Goal: Task Accomplishment & Management: Use online tool/utility

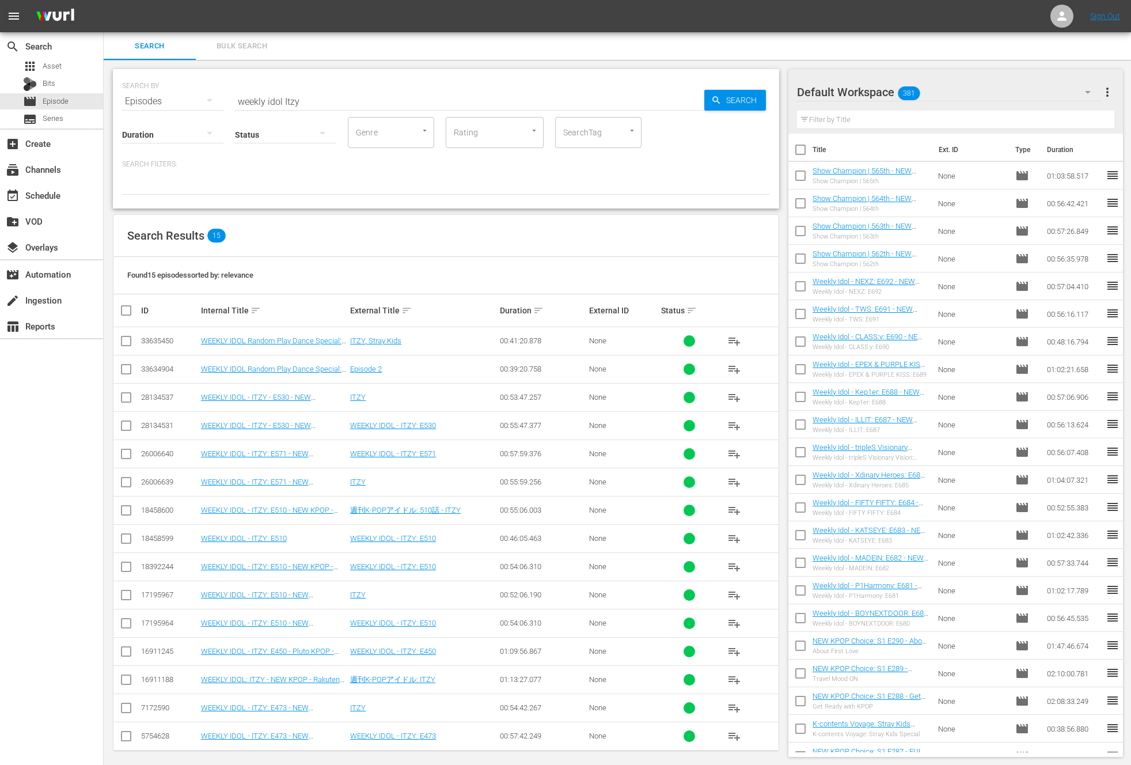
scroll to position [6, 0]
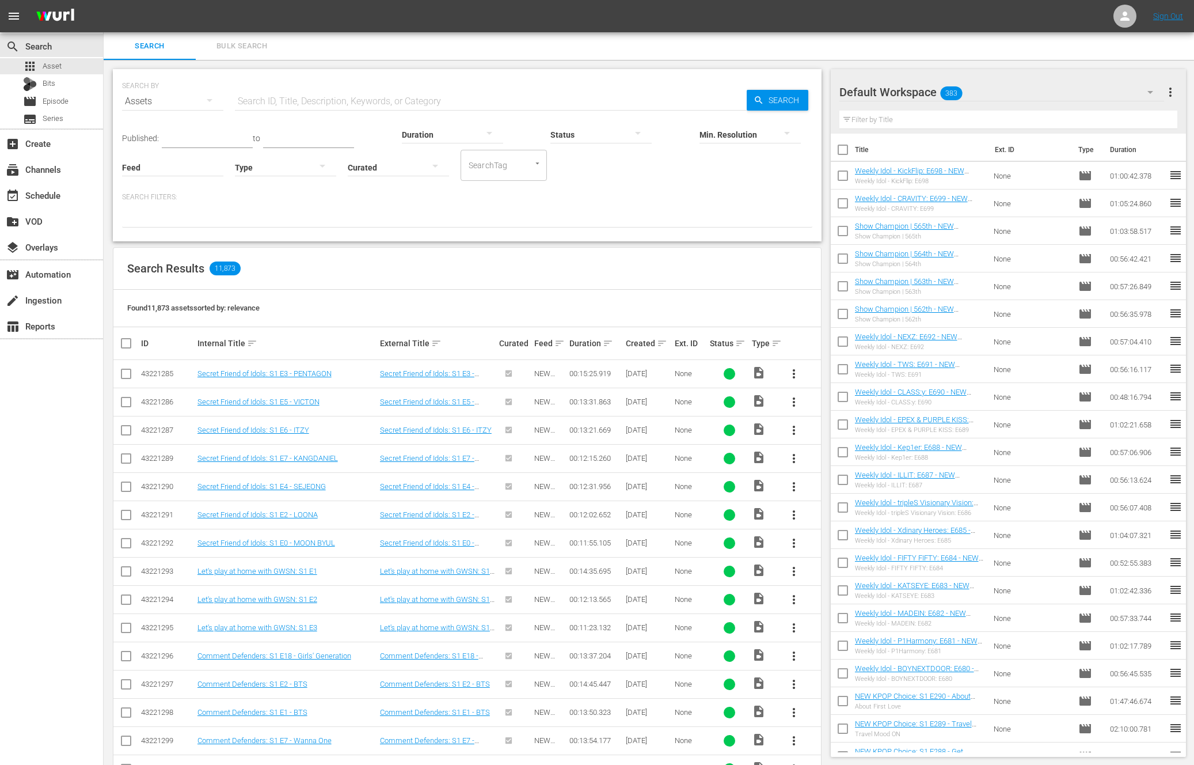
click at [44, 182] on div "event_available Schedule" at bounding box center [51, 194] width 103 height 26
click at [44, 187] on div "event_available Schedule" at bounding box center [51, 194] width 103 height 23
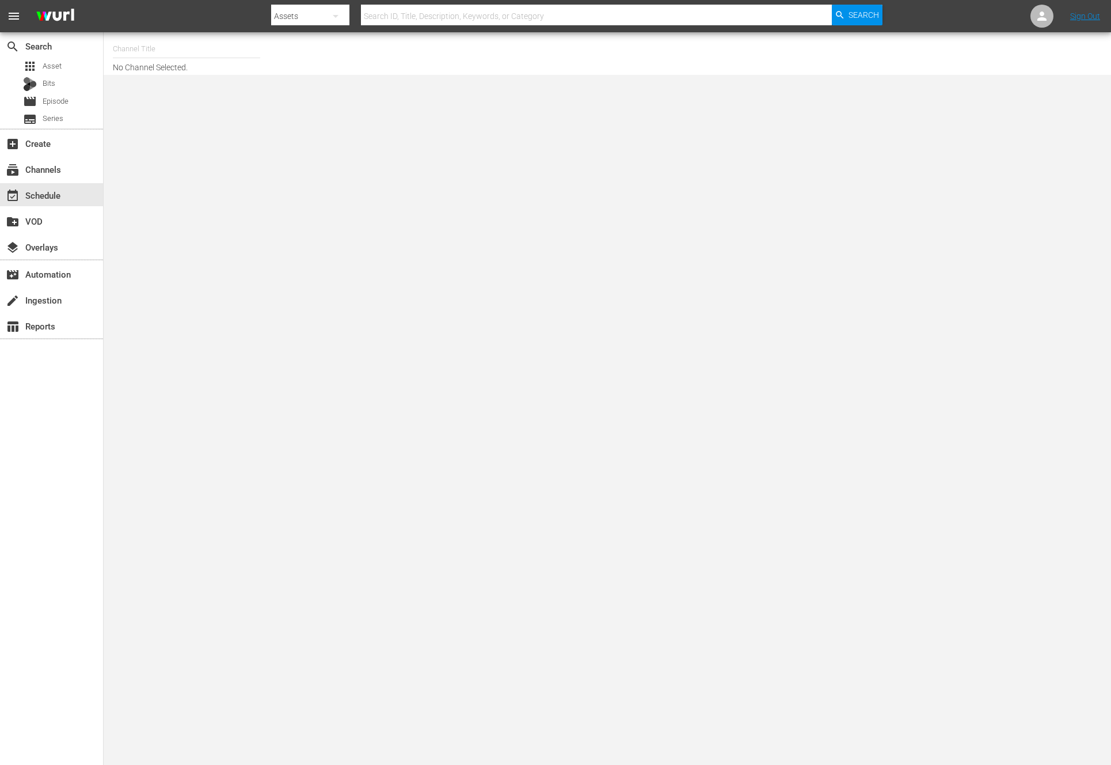
click at [234, 321] on body "menu Search By Assets Search ID, Title, Description, Keywords, or Category Sear…" at bounding box center [555, 382] width 1111 height 765
click at [140, 40] on input "text" at bounding box center [186, 49] width 147 height 28
type input "ㅜ"
click at [199, 213] on body "menu Search By Assets Search ID, Title, Description, Keywords, or Category Sear…" at bounding box center [555, 382] width 1111 height 765
click at [125, 52] on input "new" at bounding box center [186, 49] width 147 height 28
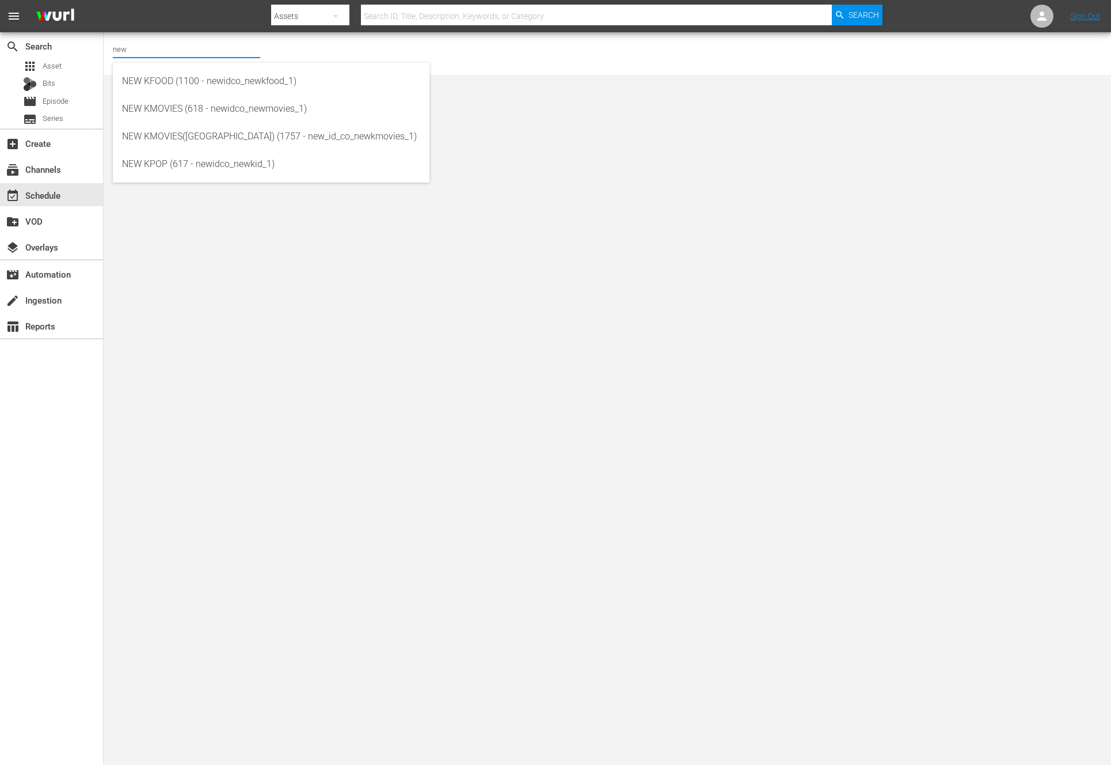
click at [125, 52] on input "new" at bounding box center [186, 49] width 147 height 28
click at [265, 157] on div "NEW KPOP (617 - newidco_newkid_1)" at bounding box center [271, 164] width 298 height 28
type input "NEW KPOP (617 - newidco_newkid_1)"
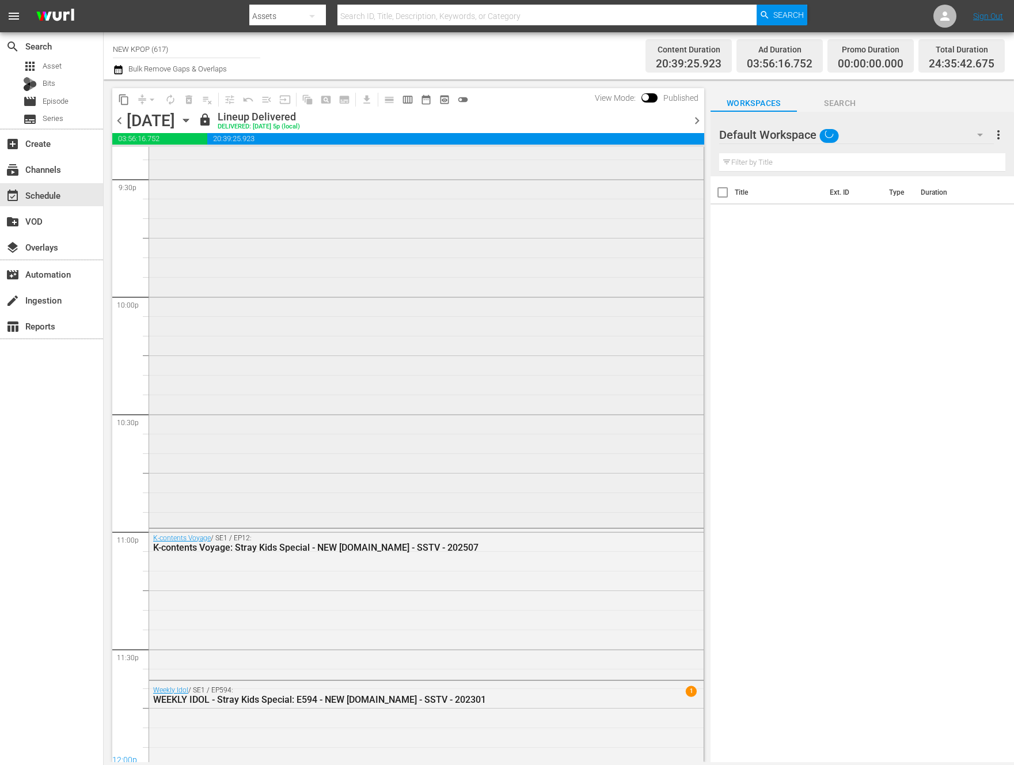
scroll to position [5165, 0]
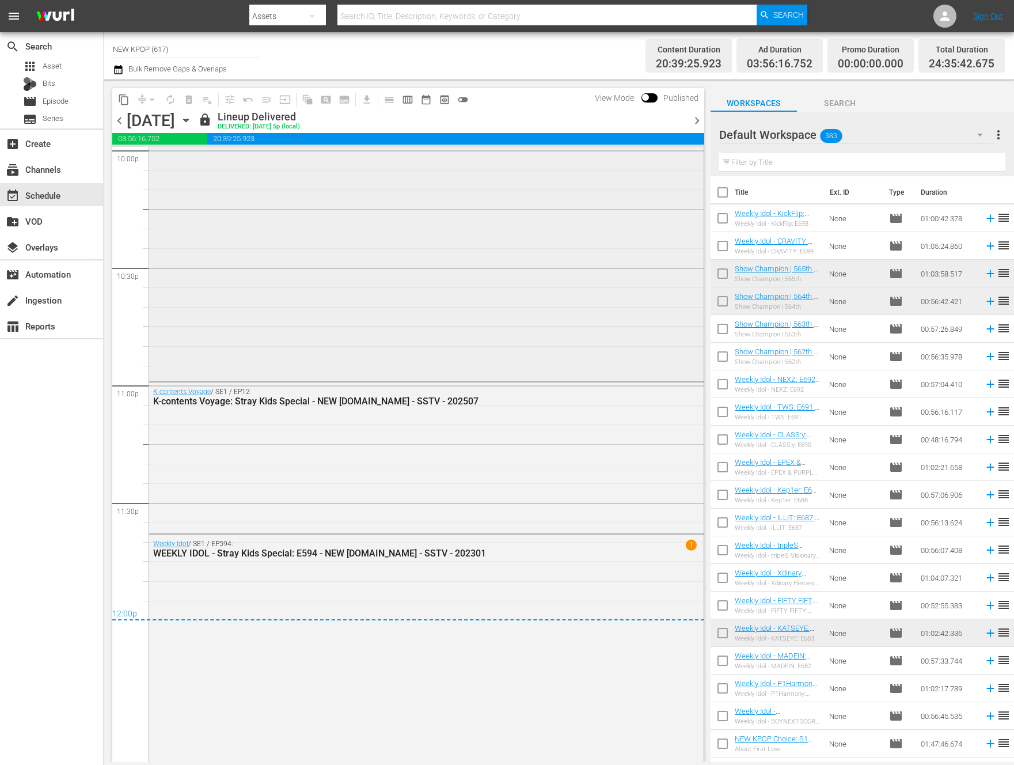
click at [359, 333] on div "Golden Disc Awards / SE1 / EP1: Golden Disc Awards: S1 E1 - BTS - NEW K.ID - SS…" at bounding box center [426, 152] width 554 height 451
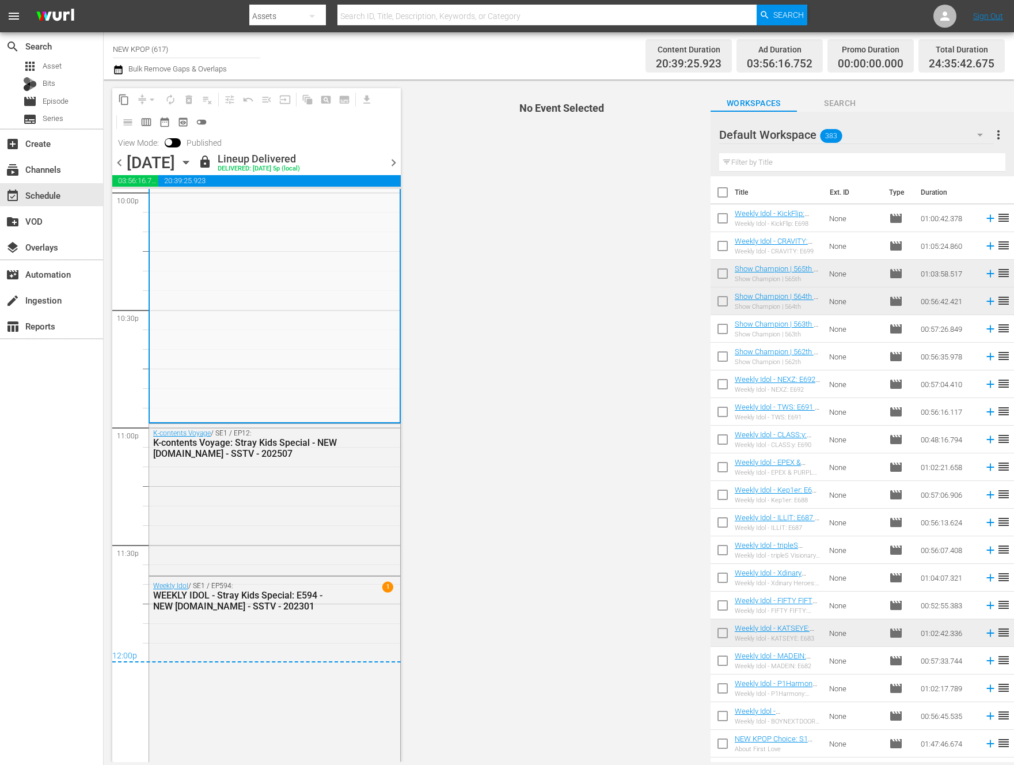
click at [393, 164] on span "chevron_right" at bounding box center [393, 162] width 14 height 14
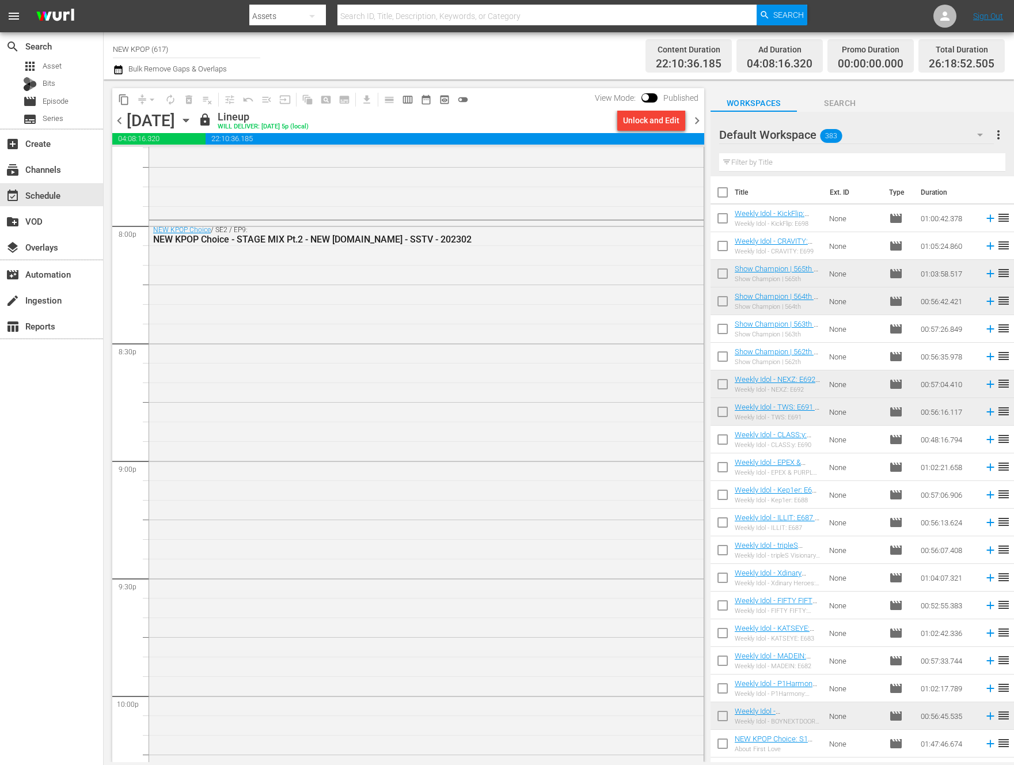
scroll to position [5708, 0]
click at [299, 360] on div "NEW KPOP Choice / SE2 / EP8: NEW KPOP Choice - STAGE MIX Pt.1 - NEW K.ID - SSTV…" at bounding box center [426, 327] width 554 height 865
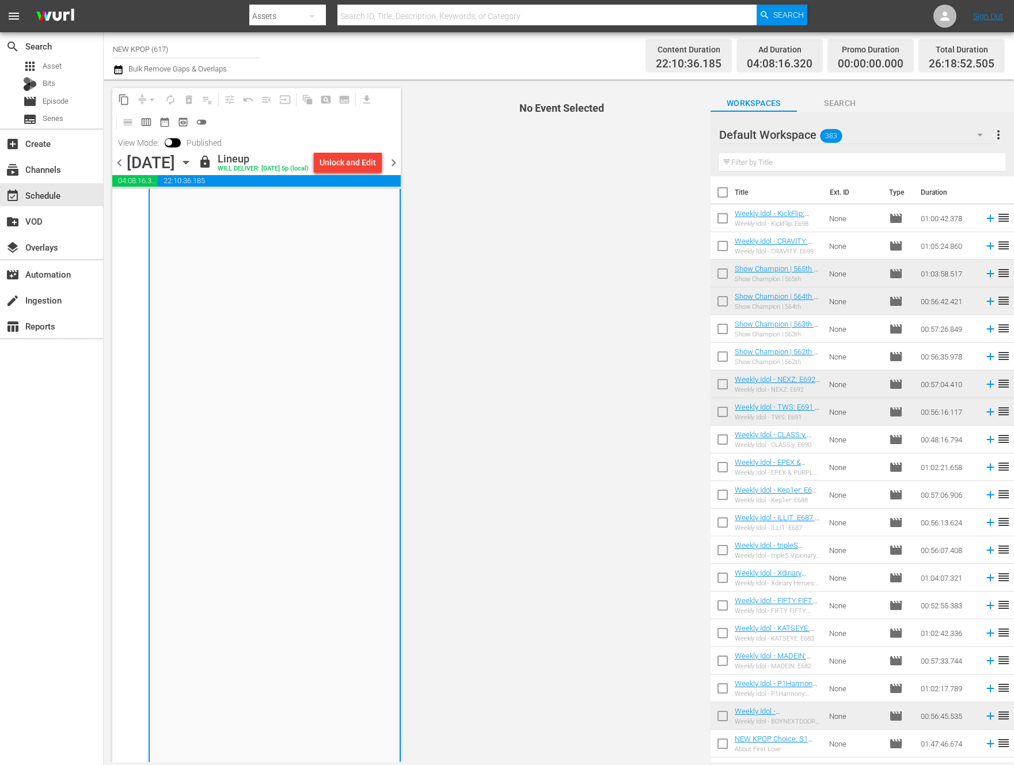
scroll to position [5196, 0]
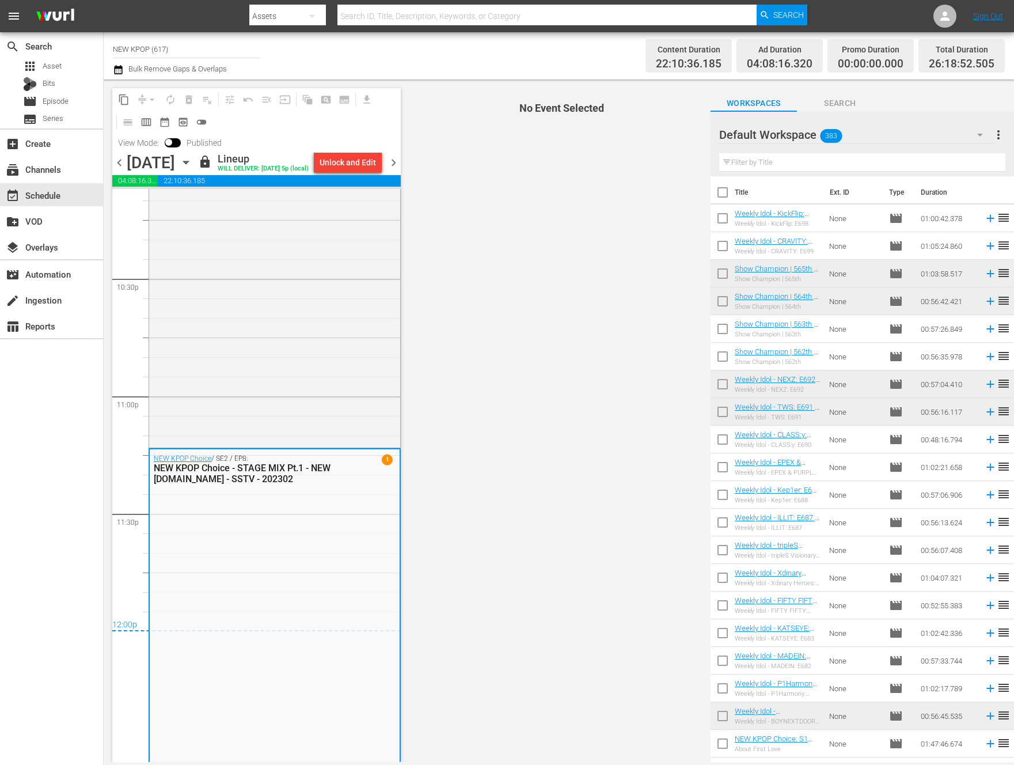
click at [393, 166] on span "chevron_right" at bounding box center [393, 162] width 14 height 14
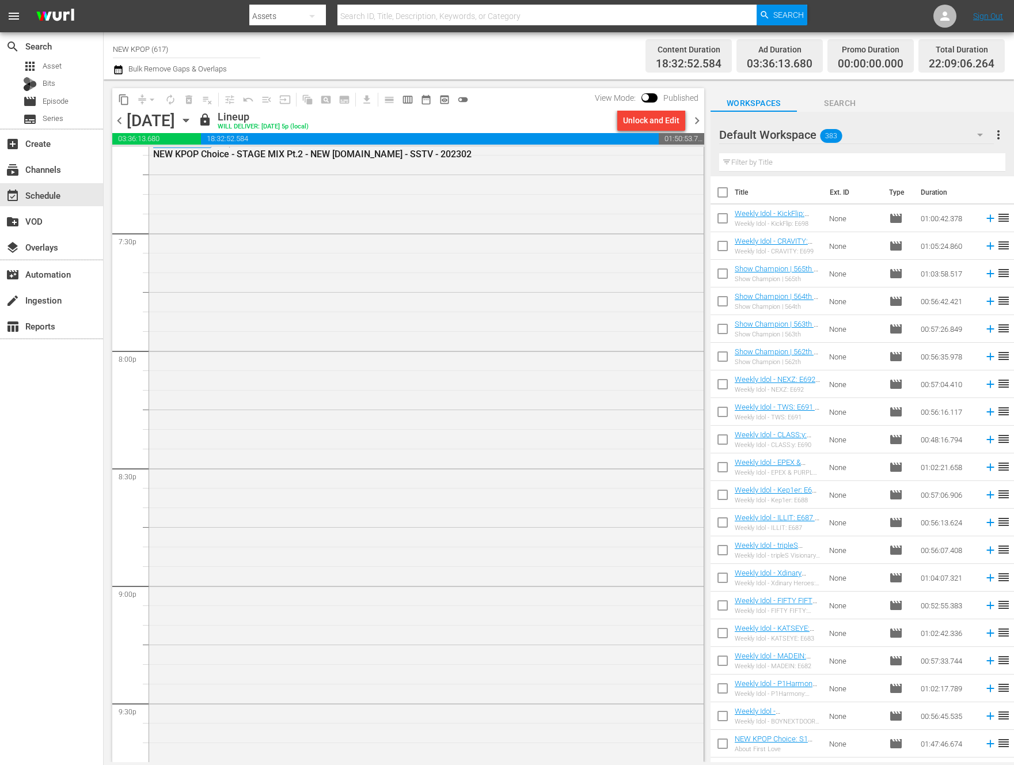
scroll to position [5274, 0]
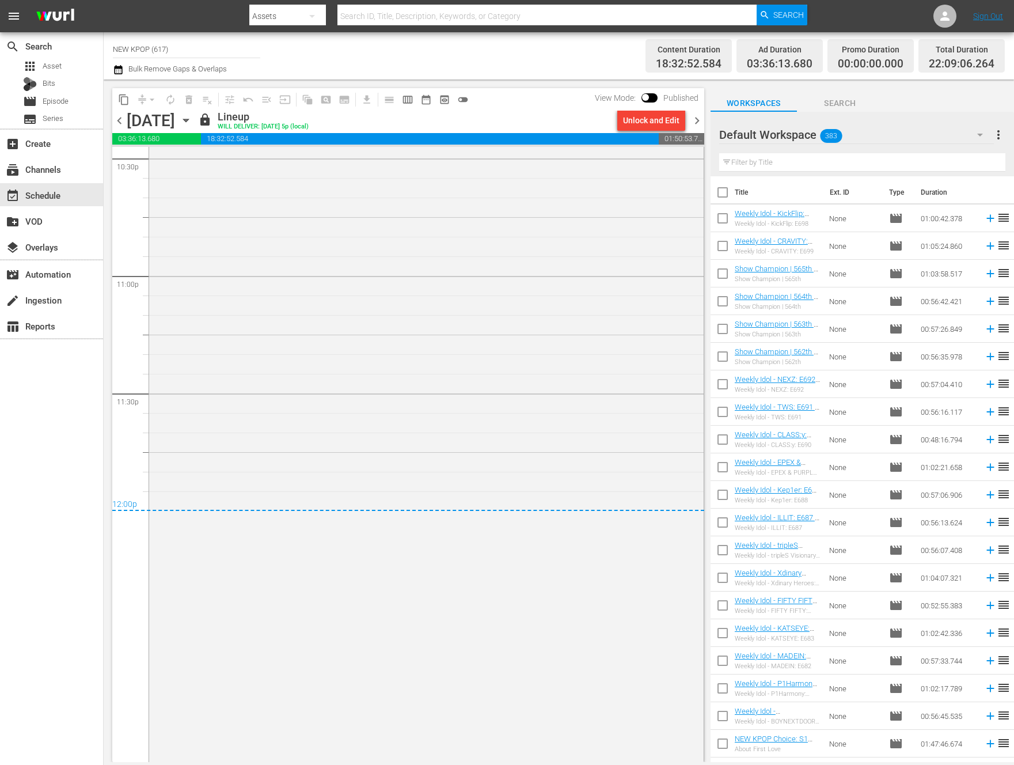
click at [691, 122] on span "chevron_right" at bounding box center [697, 120] width 14 height 14
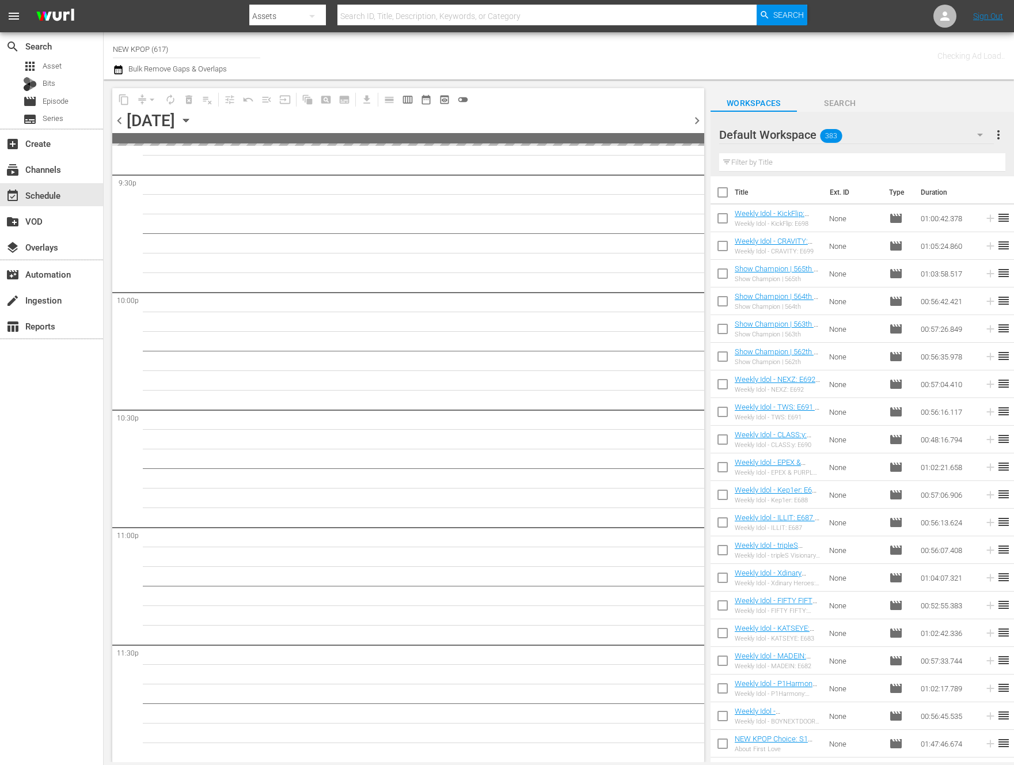
scroll to position [5022, 0]
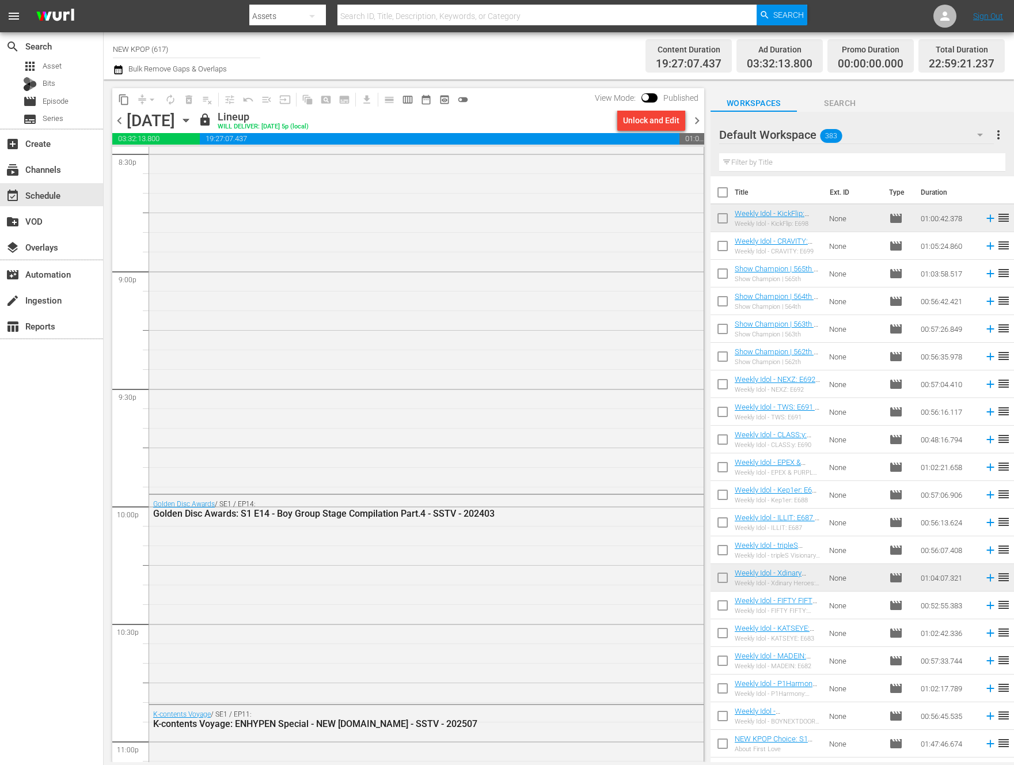
scroll to position [5037, 0]
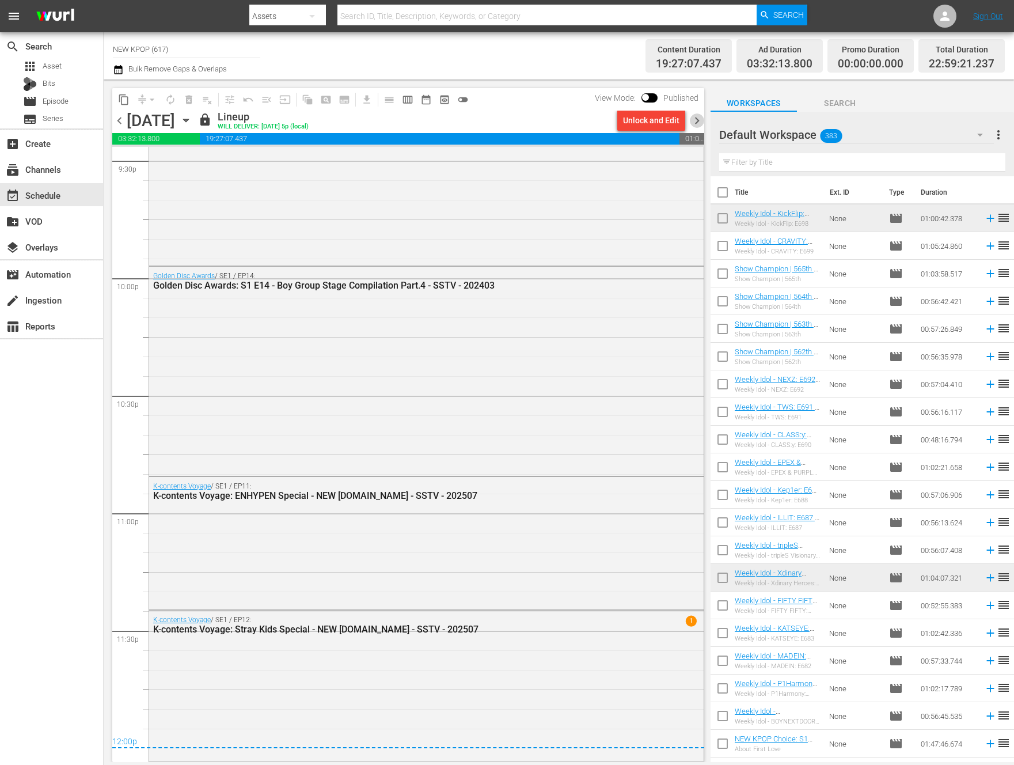
click at [697, 125] on span "chevron_right" at bounding box center [697, 120] width 14 height 14
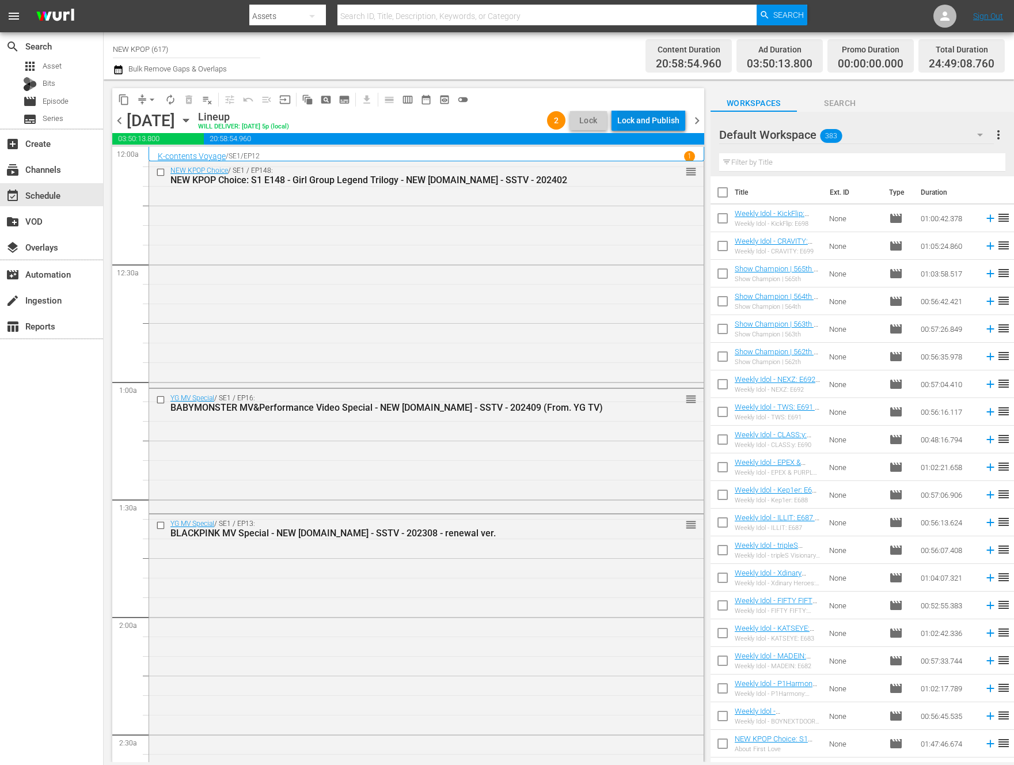
click at [641, 116] on div "Lock and Publish" at bounding box center [648, 120] width 62 height 21
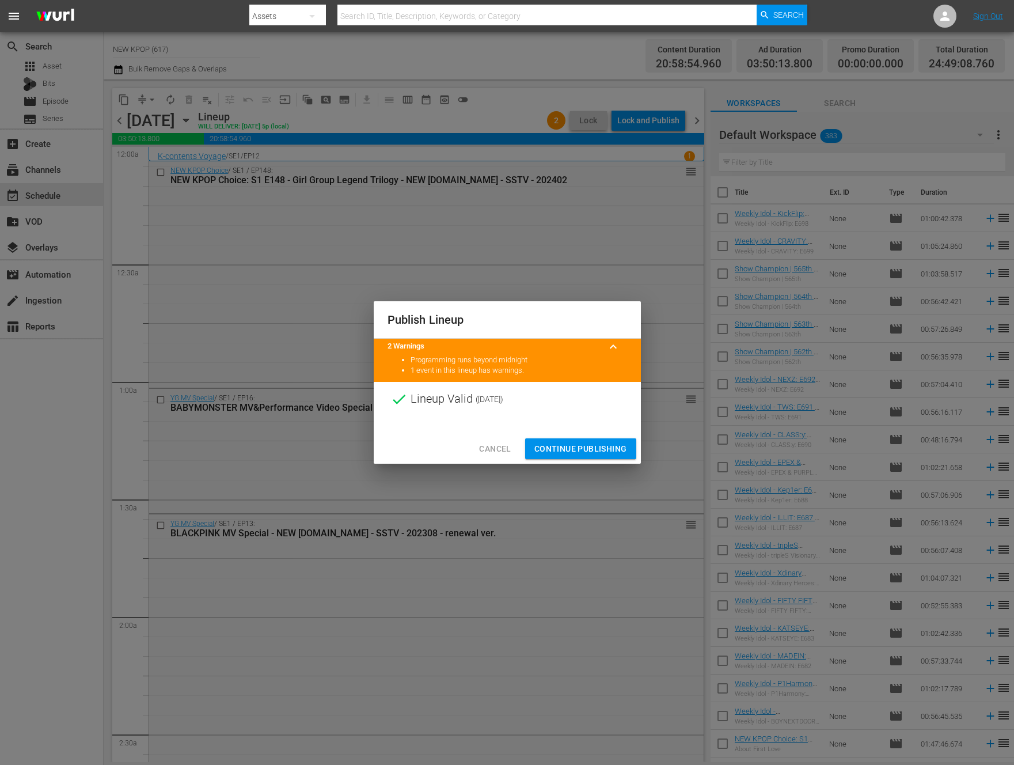
click at [549, 447] on span "Continue Publishing" at bounding box center [580, 449] width 93 height 14
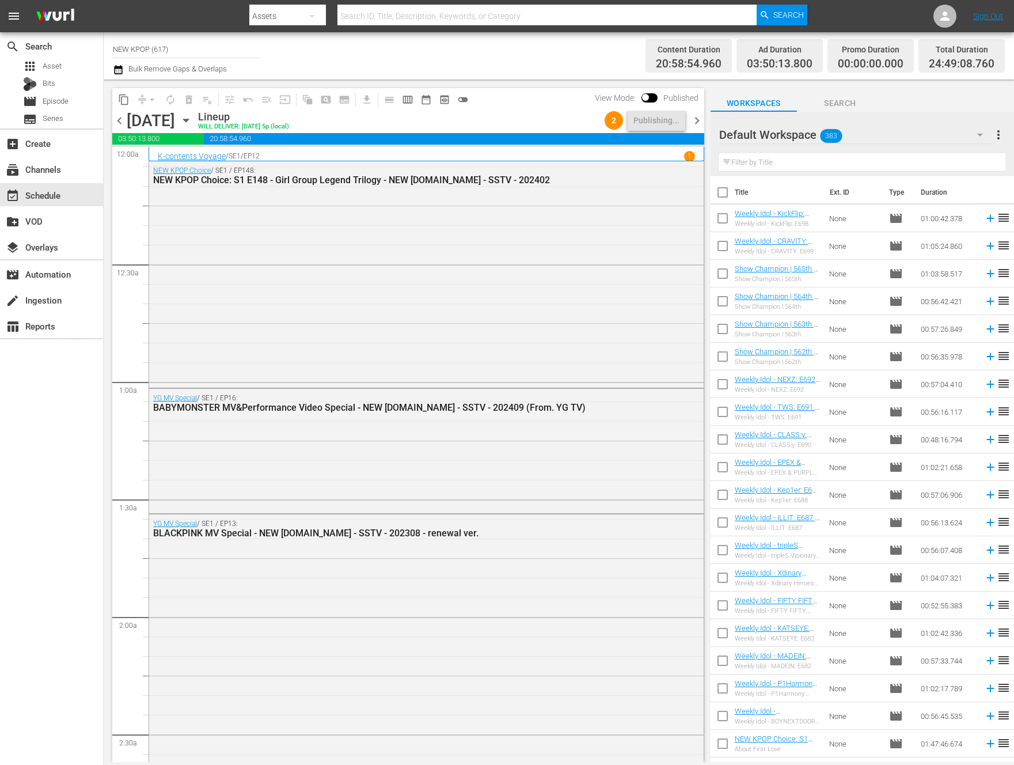
click at [696, 120] on span "chevron_right" at bounding box center [697, 120] width 14 height 14
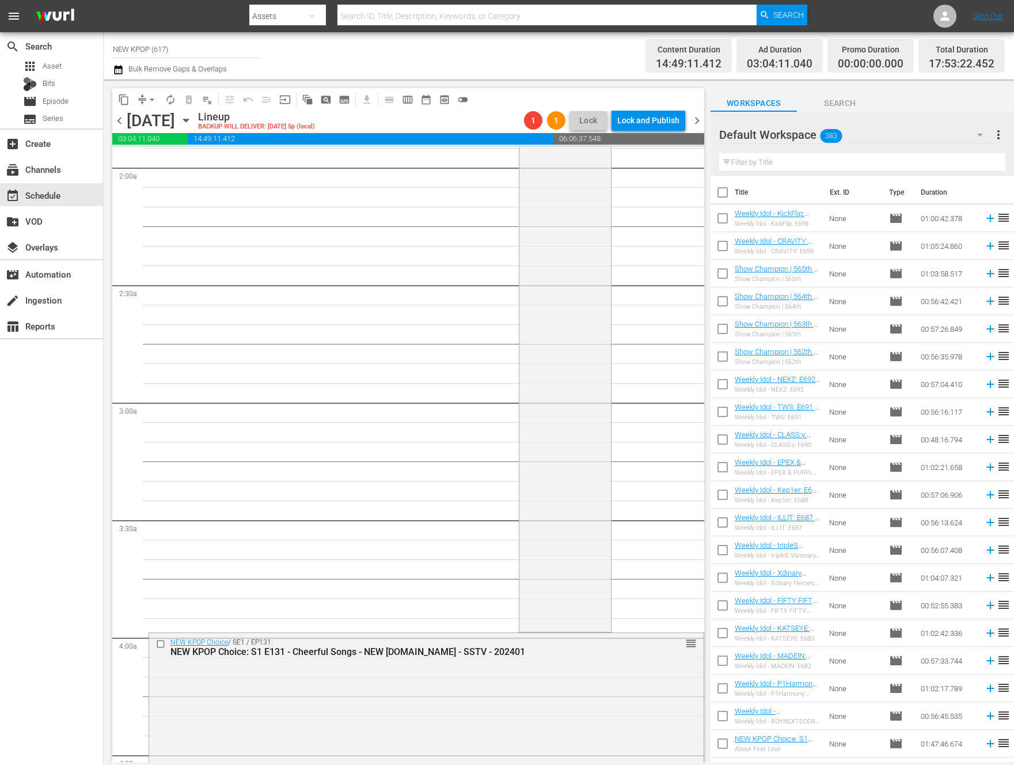
scroll to position [157, 0]
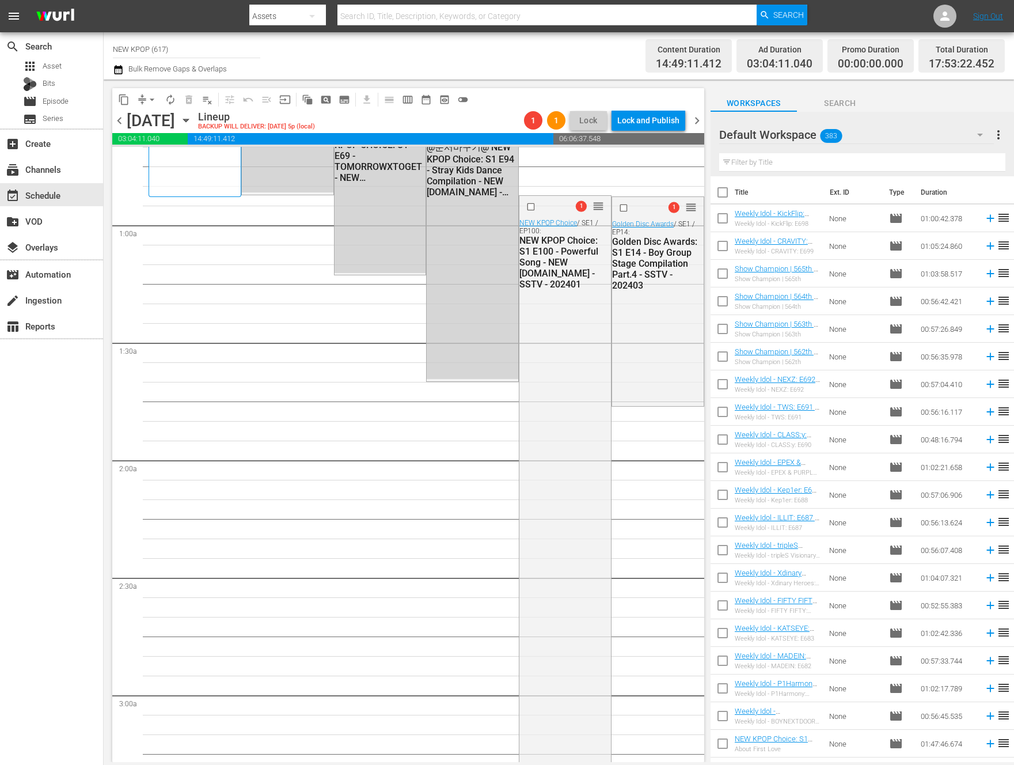
click at [150, 100] on span "arrow_drop_down" at bounding box center [152, 100] width 12 height 12
click at [148, 154] on li "Align to End of Previous Day" at bounding box center [152, 160] width 121 height 19
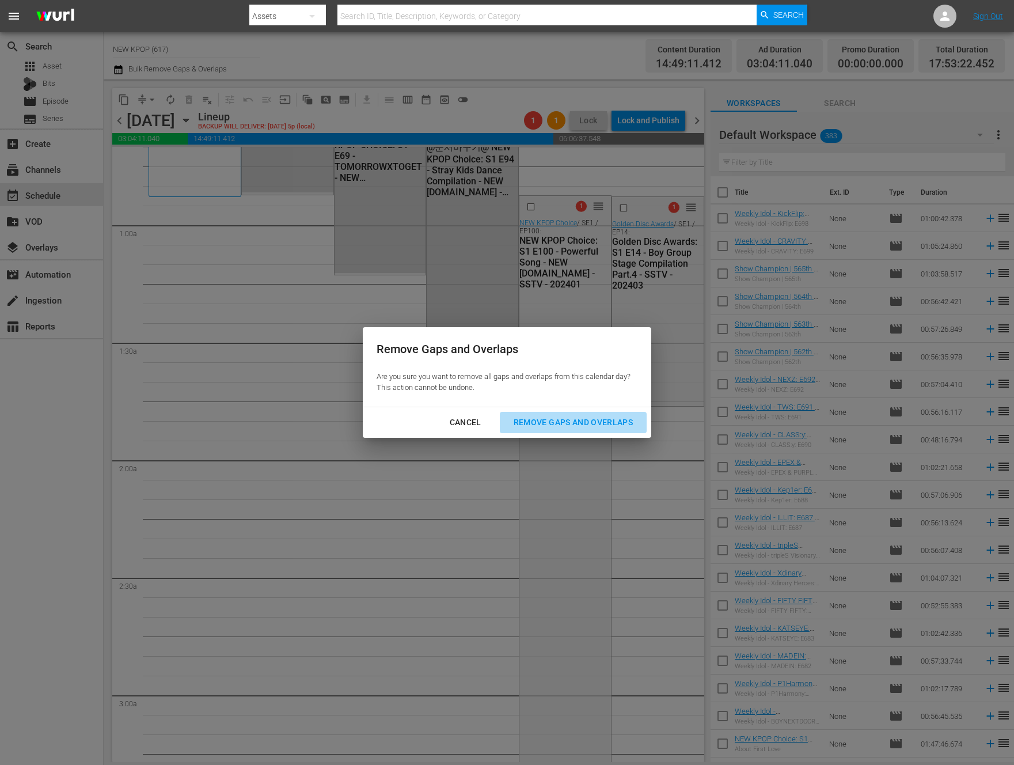
click at [519, 420] on div "Remove Gaps and Overlaps" at bounding box center [573, 422] width 138 height 14
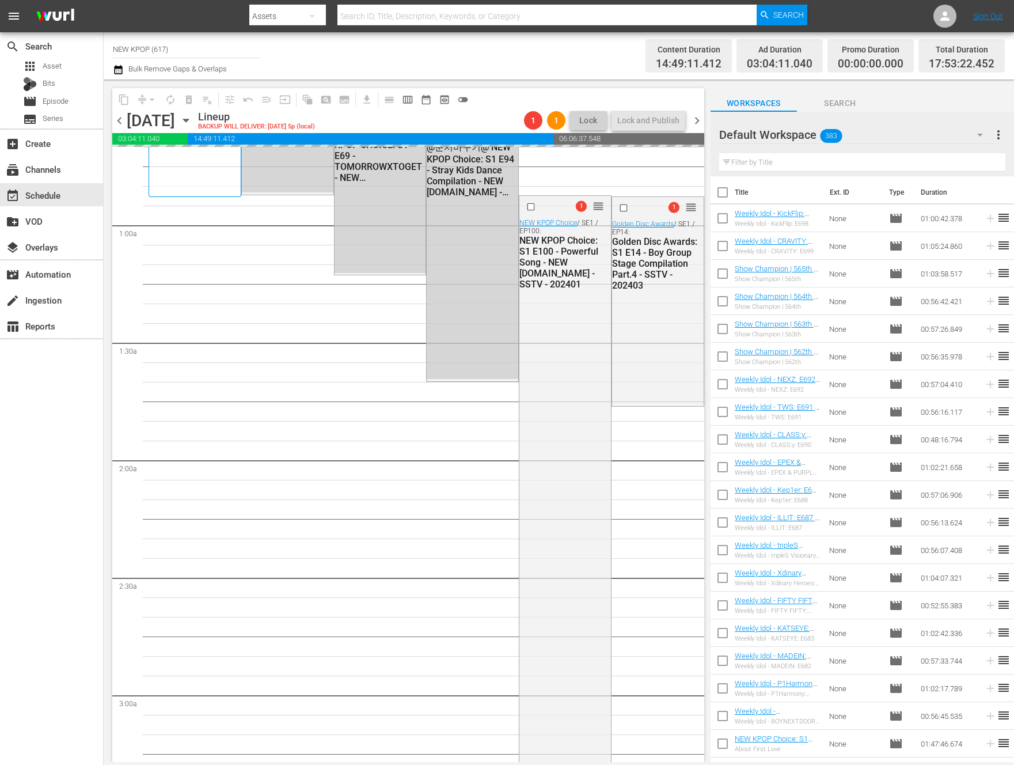
scroll to position [0, 0]
